Goal: Navigation & Orientation: Understand site structure

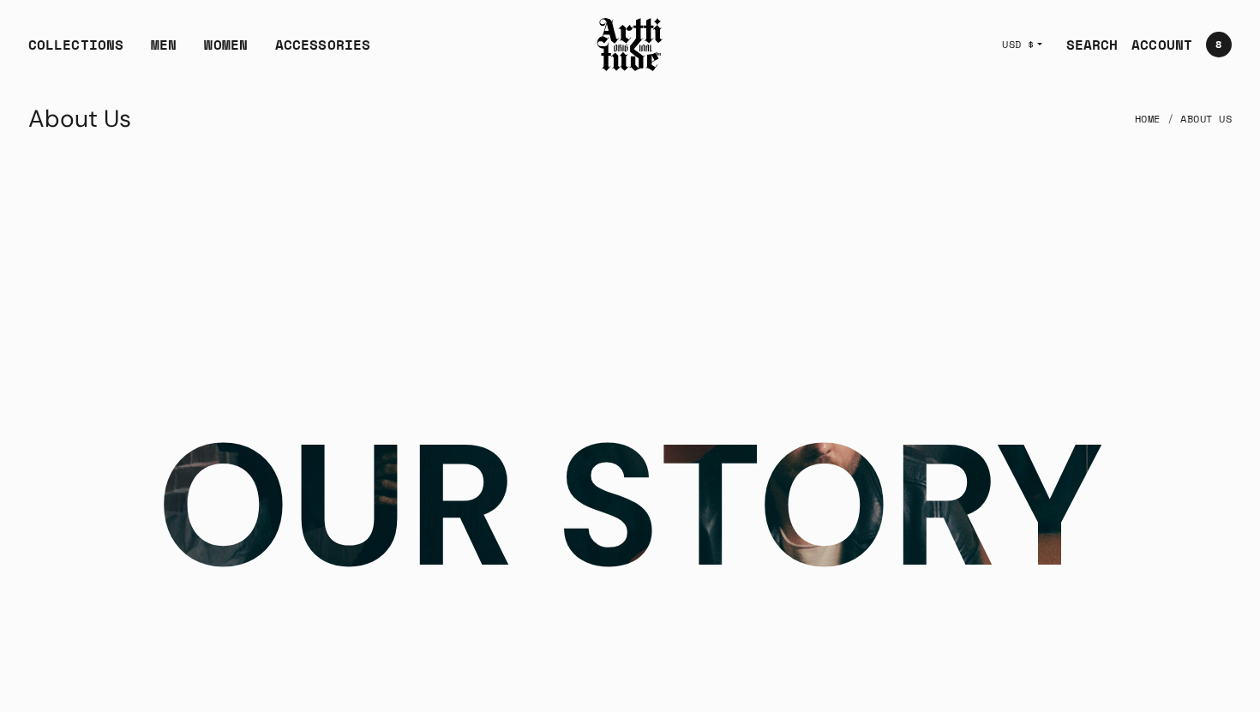
scroll to position [3249, 0]
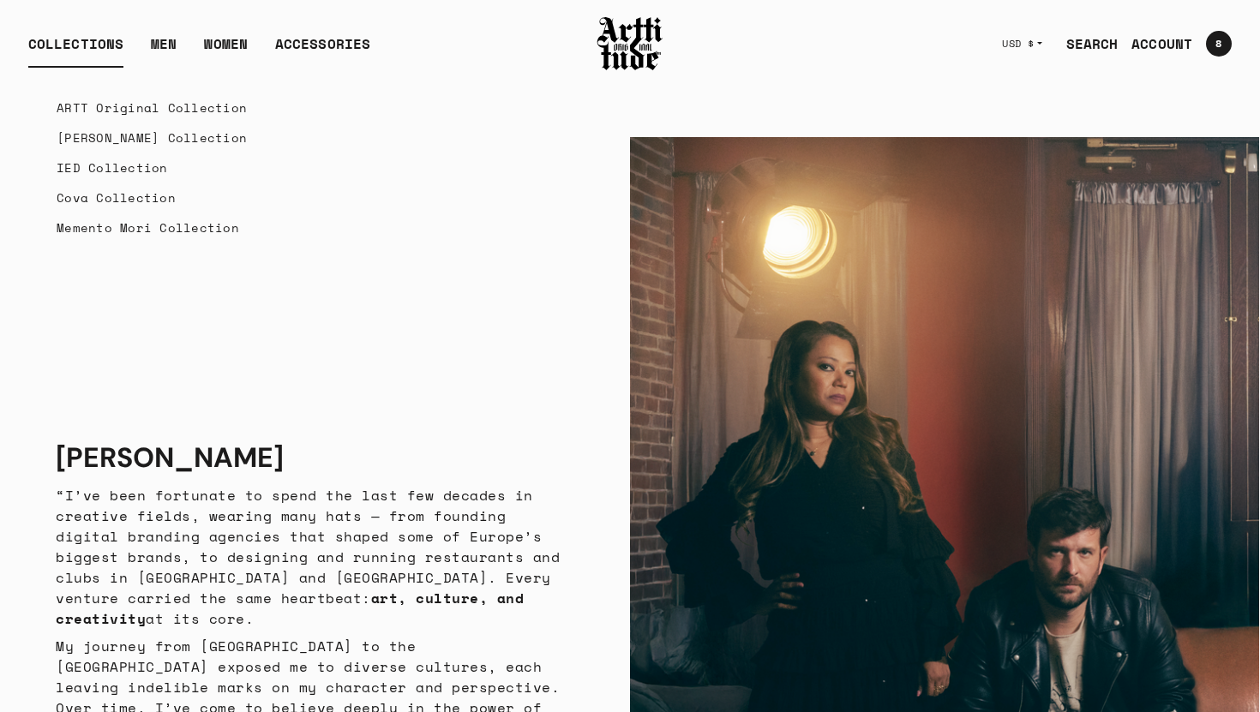
click at [93, 110] on link "ARTT Original Collection" at bounding box center [152, 108] width 190 height 30
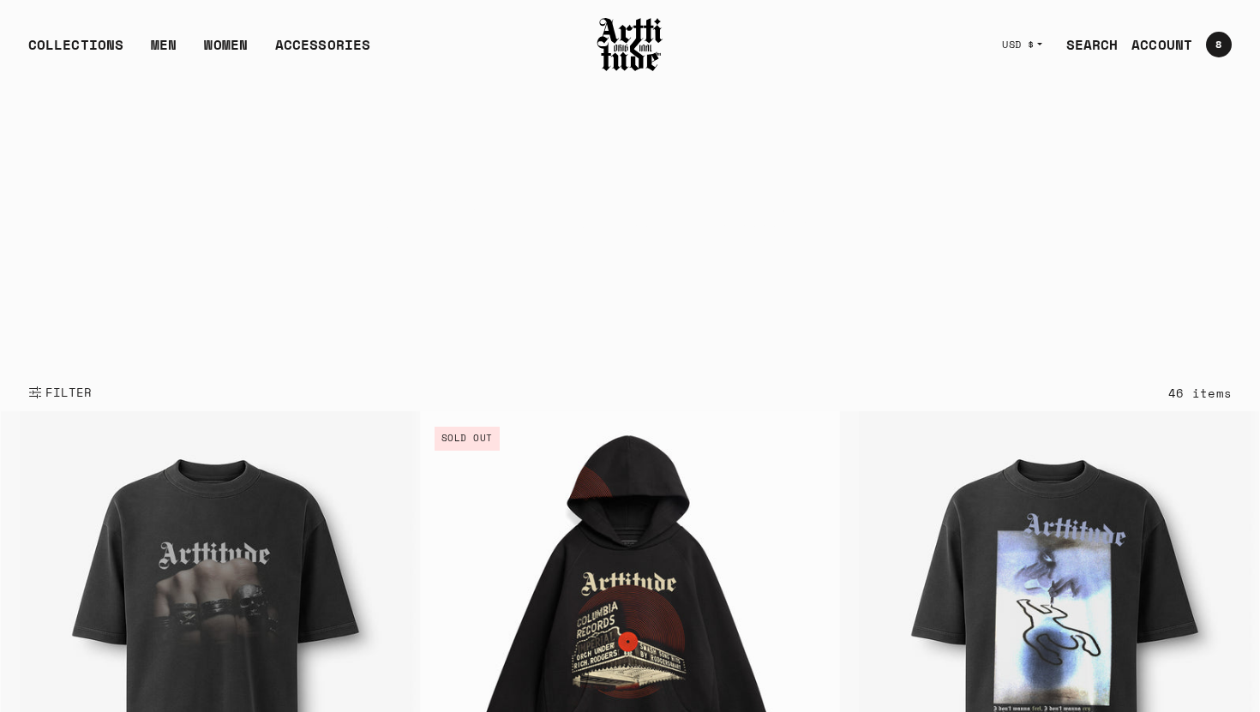
scroll to position [40, 0]
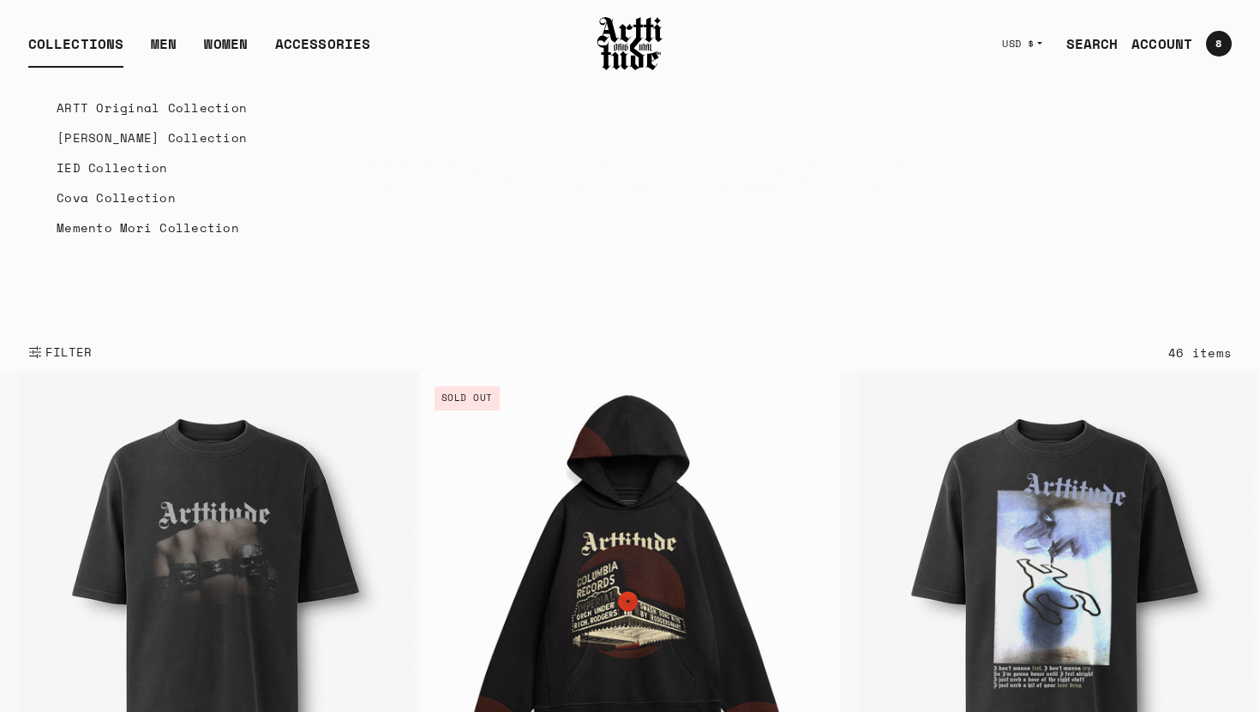
click at [81, 140] on link "[PERSON_NAME] Collection" at bounding box center [152, 138] width 190 height 30
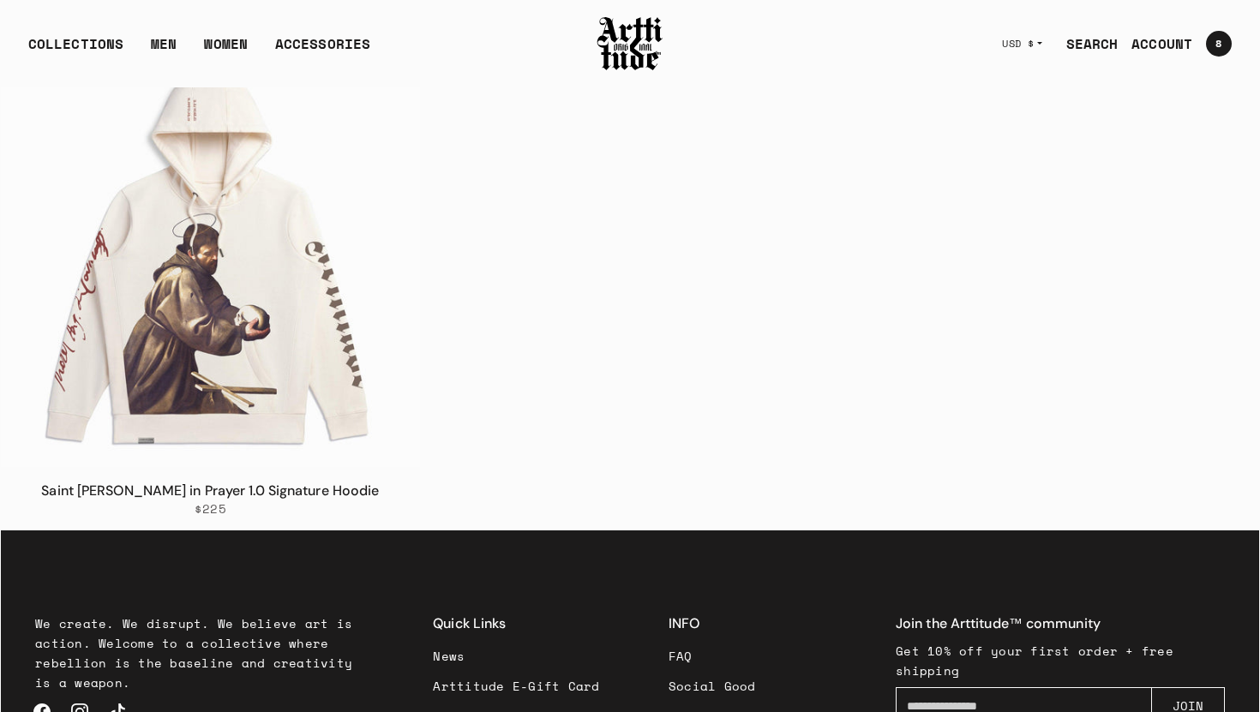
scroll to position [3285, 0]
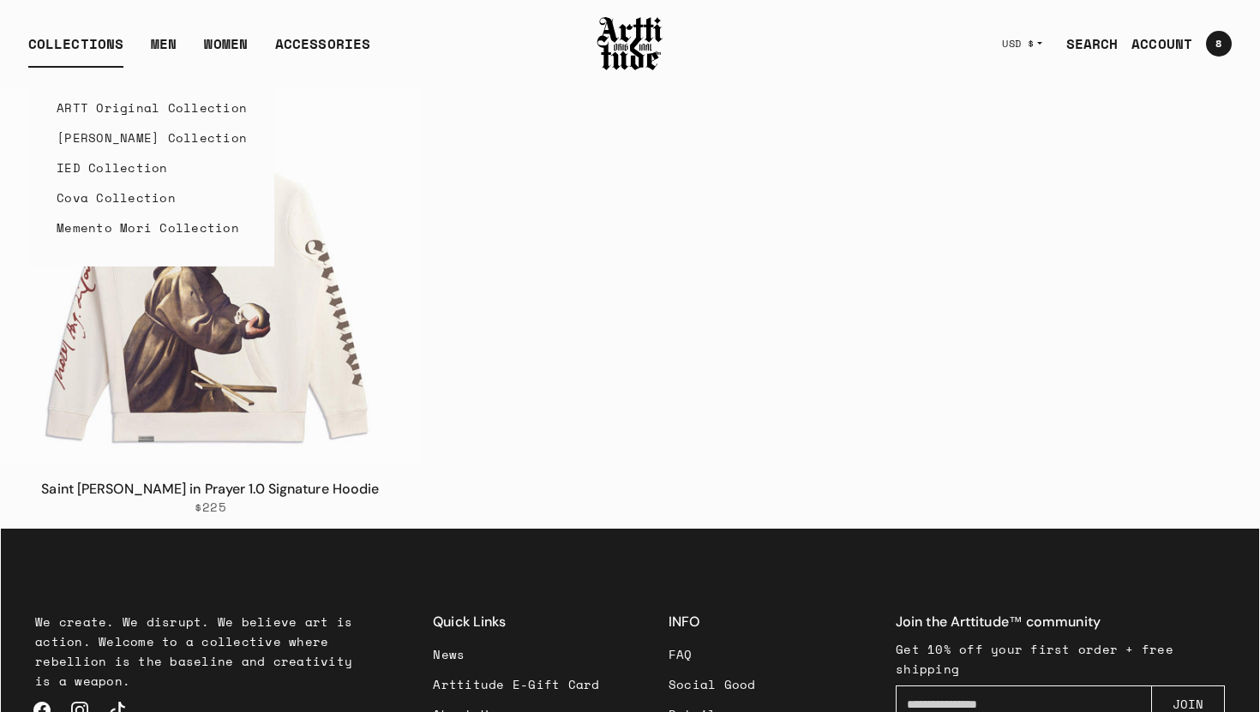
click at [117, 171] on link "IED Collection" at bounding box center [152, 168] width 190 height 30
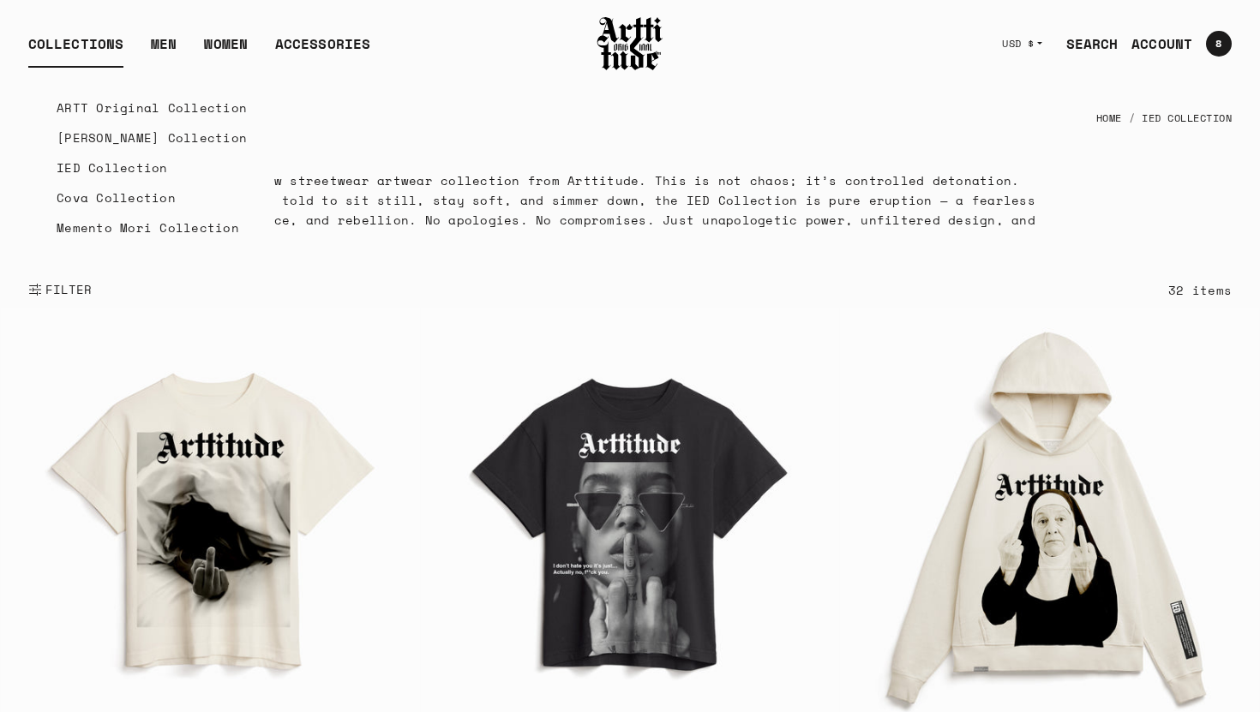
click at [91, 202] on link "Cova Collection" at bounding box center [152, 198] width 190 height 30
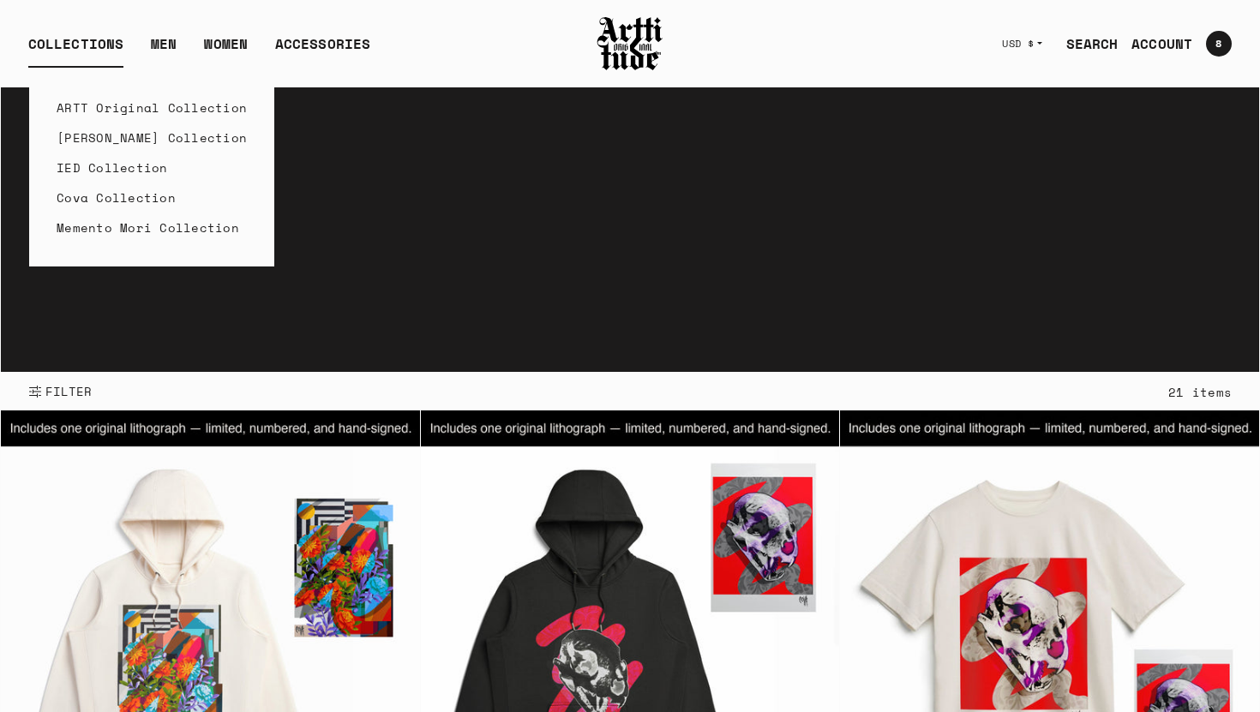
click at [104, 109] on link "ARTT Original Collection" at bounding box center [152, 108] width 190 height 30
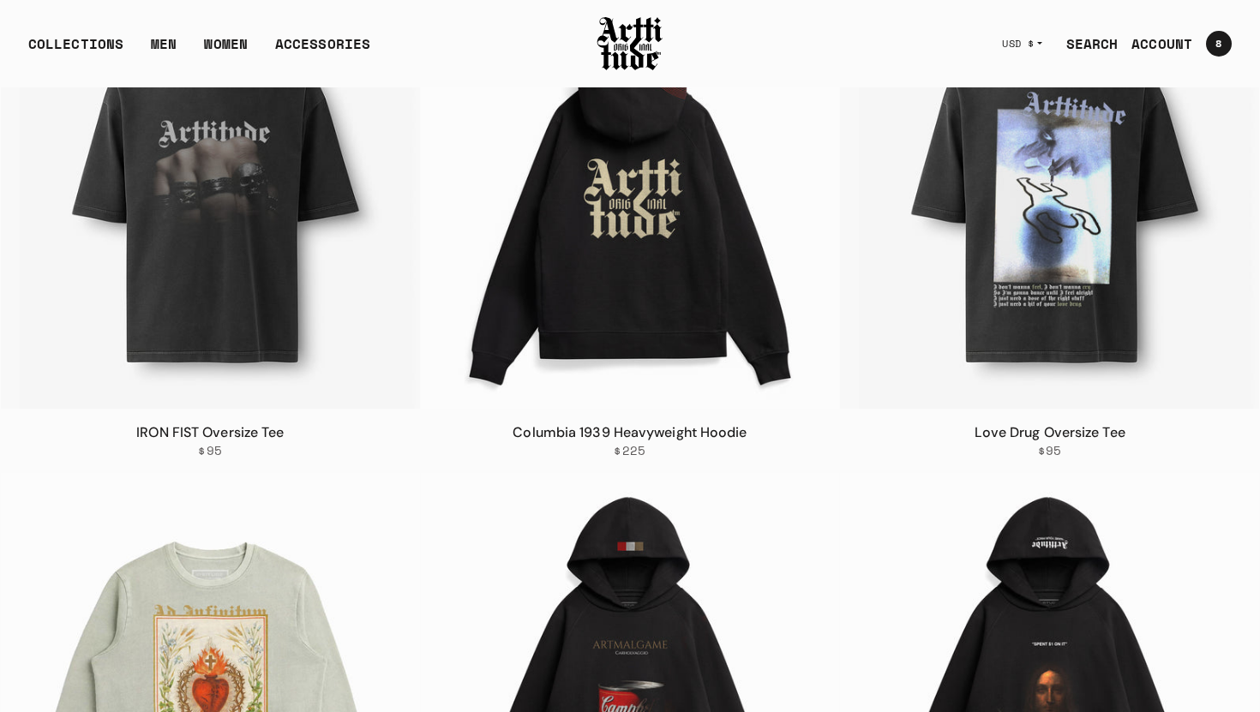
scroll to position [458, 0]
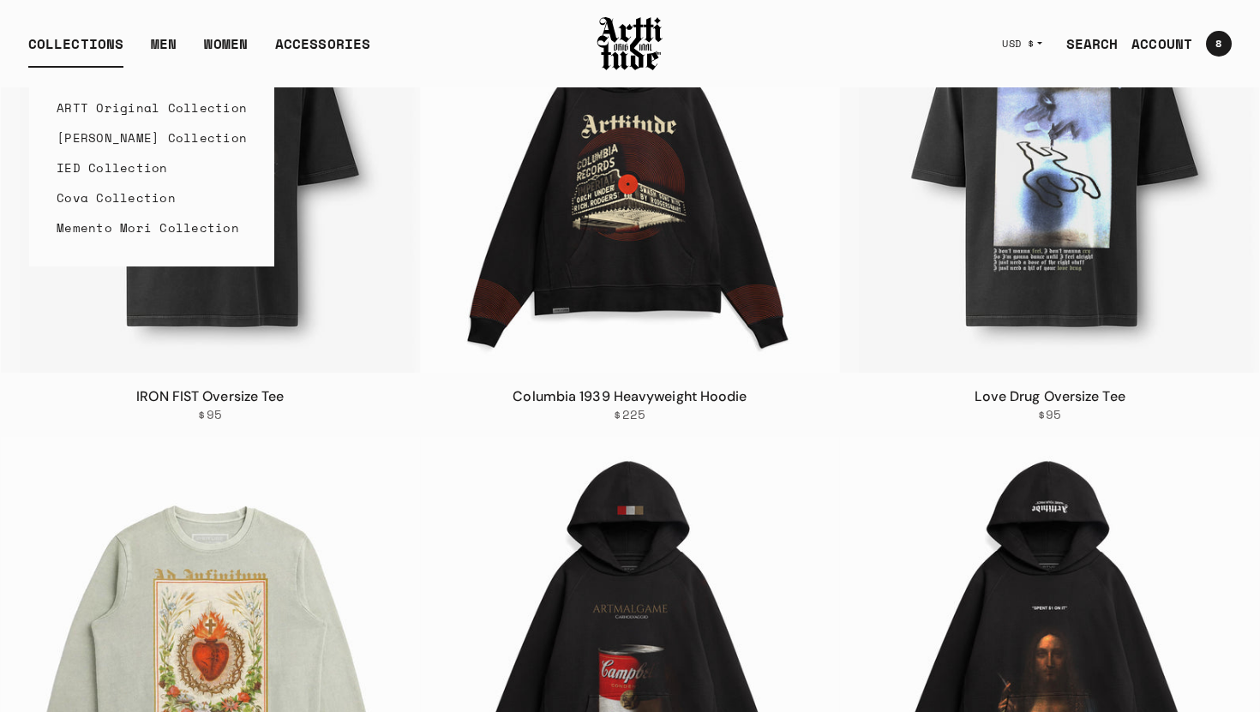
click at [88, 230] on link "Memento Mori Collection" at bounding box center [152, 228] width 190 height 30
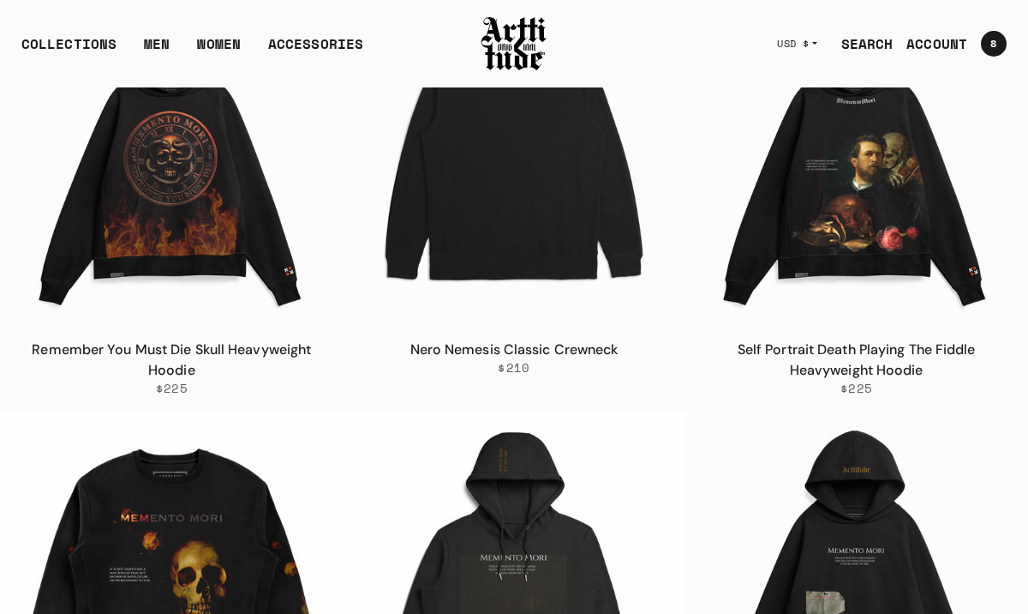
scroll to position [948, 0]
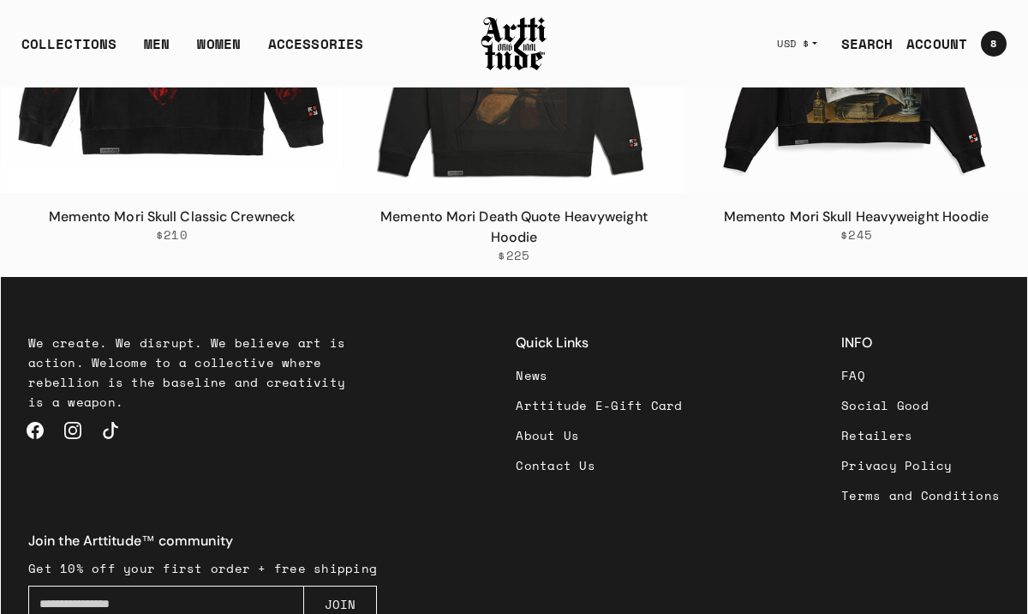
click at [516, 435] on link "About Us" at bounding box center [599, 435] width 166 height 30
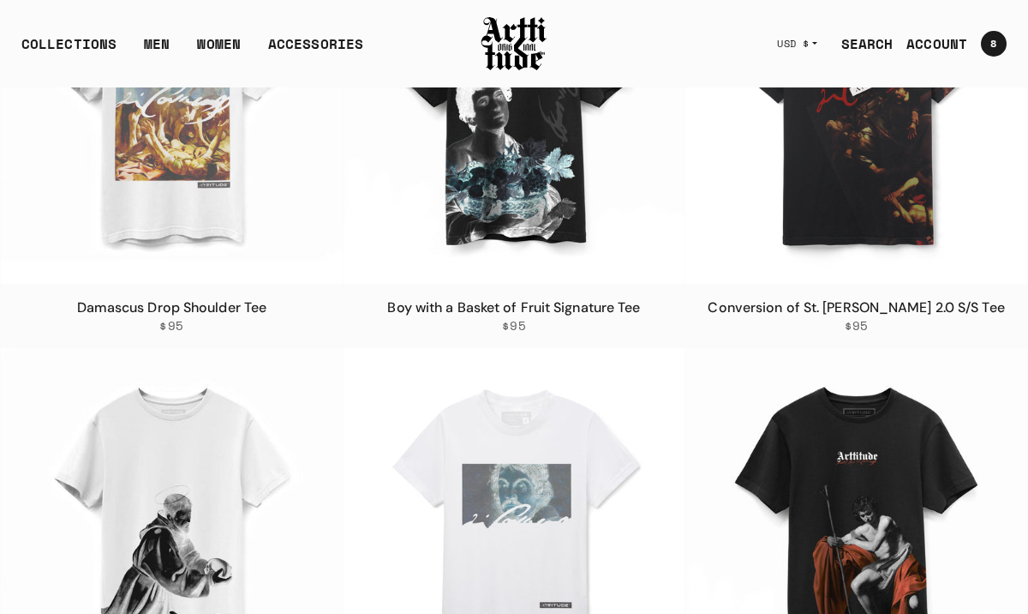
scroll to position [4810, 0]
